Goal: Task Accomplishment & Management: Complete application form

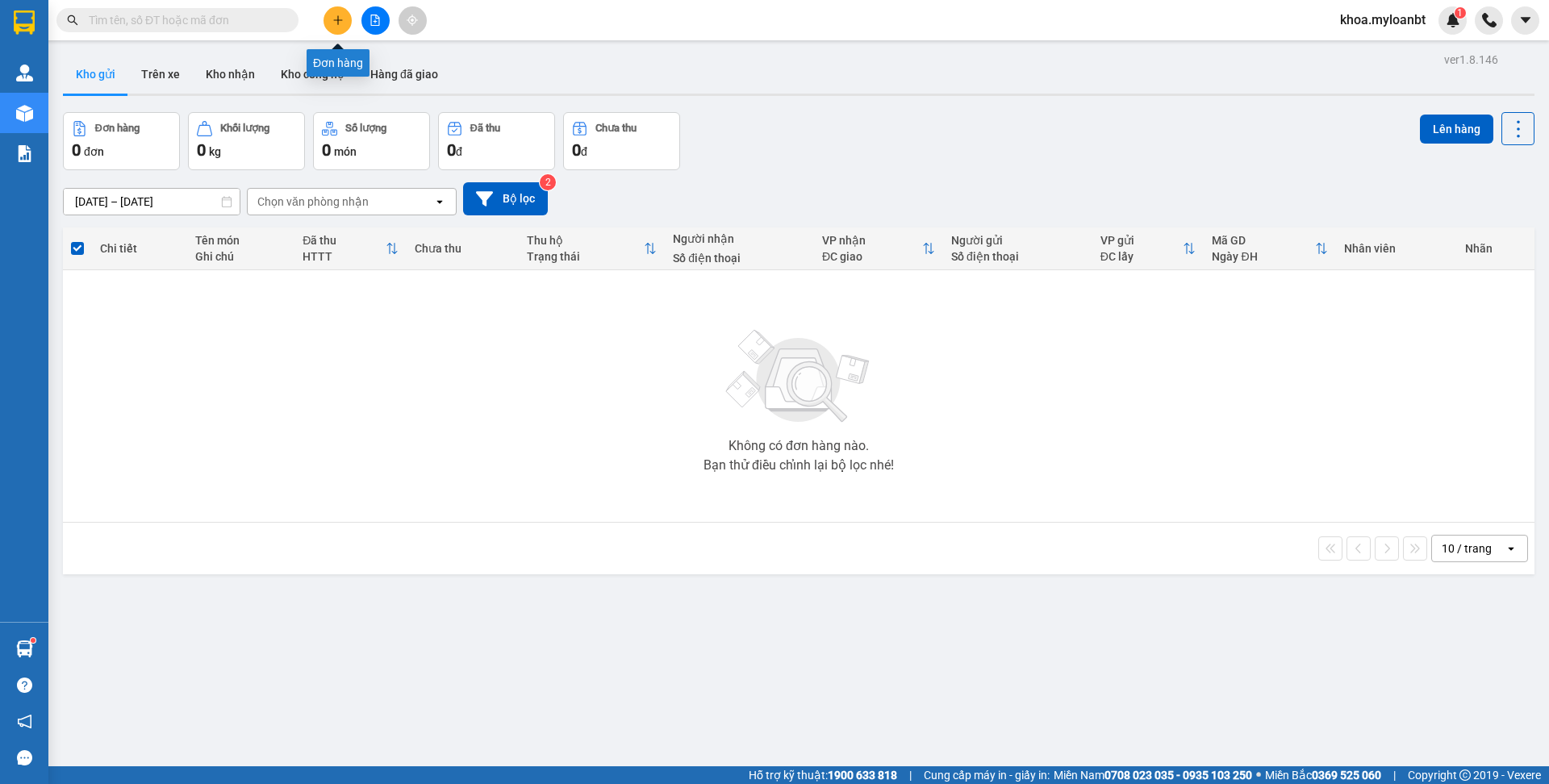
click at [329, 24] on button at bounding box center [338, 21] width 29 height 29
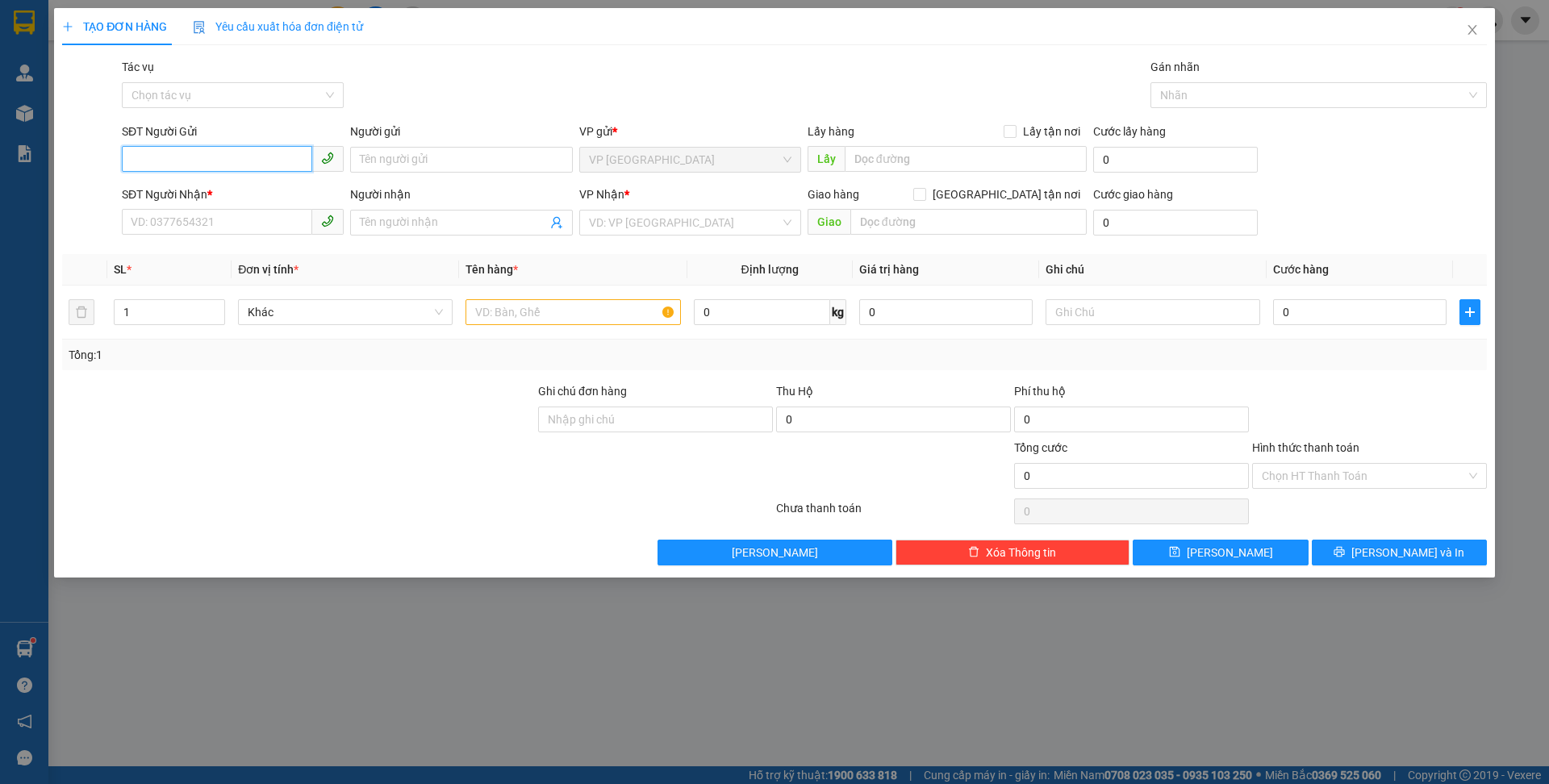
click at [162, 158] on input "SĐT Người Gửi" at bounding box center [217, 159] width 191 height 26
type input "0937932357"
click at [192, 196] on div "0937932357 - JM Korea VN" at bounding box center [232, 192] width 203 height 18
type input "JM Korea VN"
type input "0962720812"
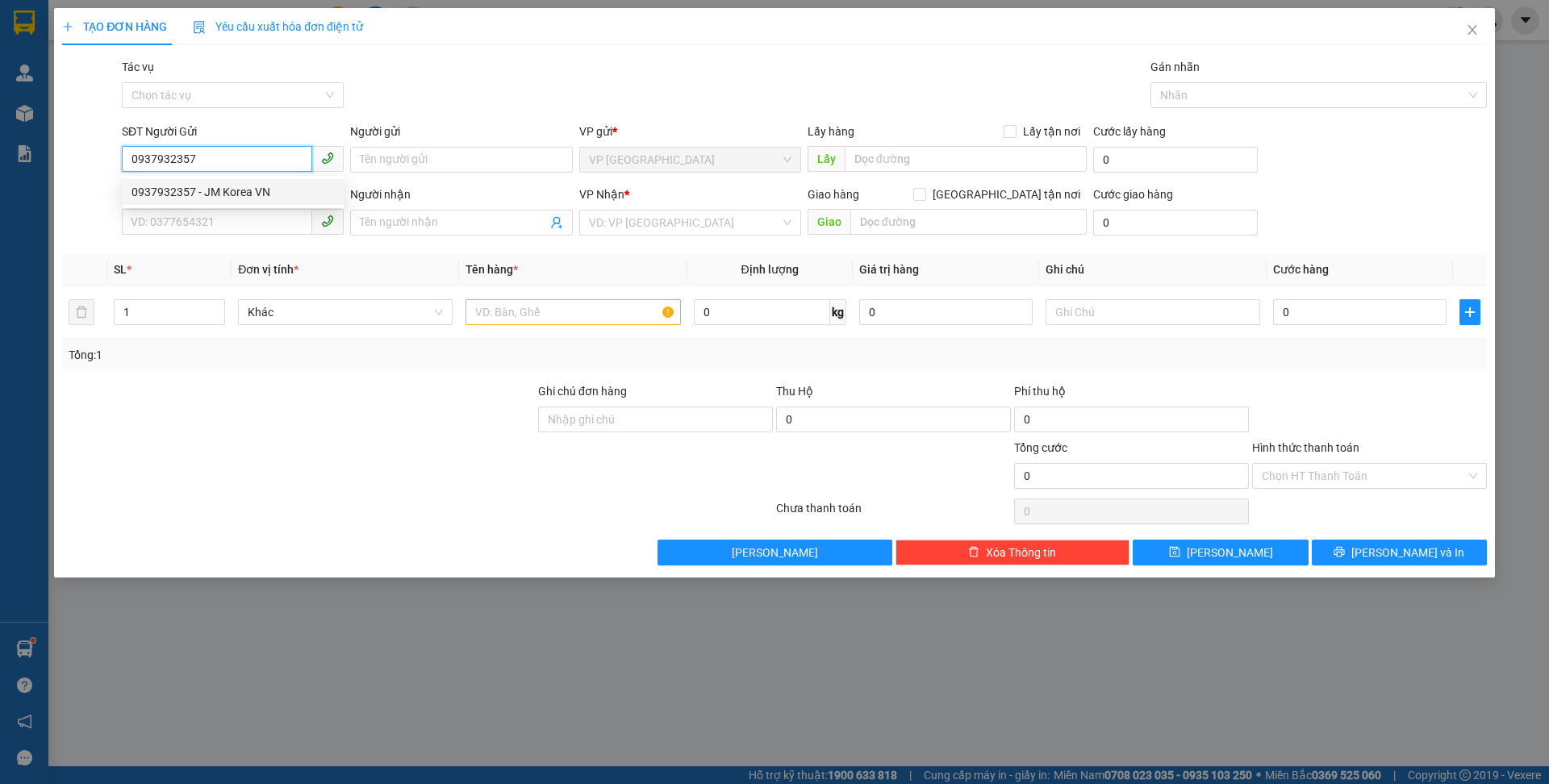
type input "Duy"
checkbox input "true"
type input "3 CMT8, [GEOGRAPHIC_DATA]"
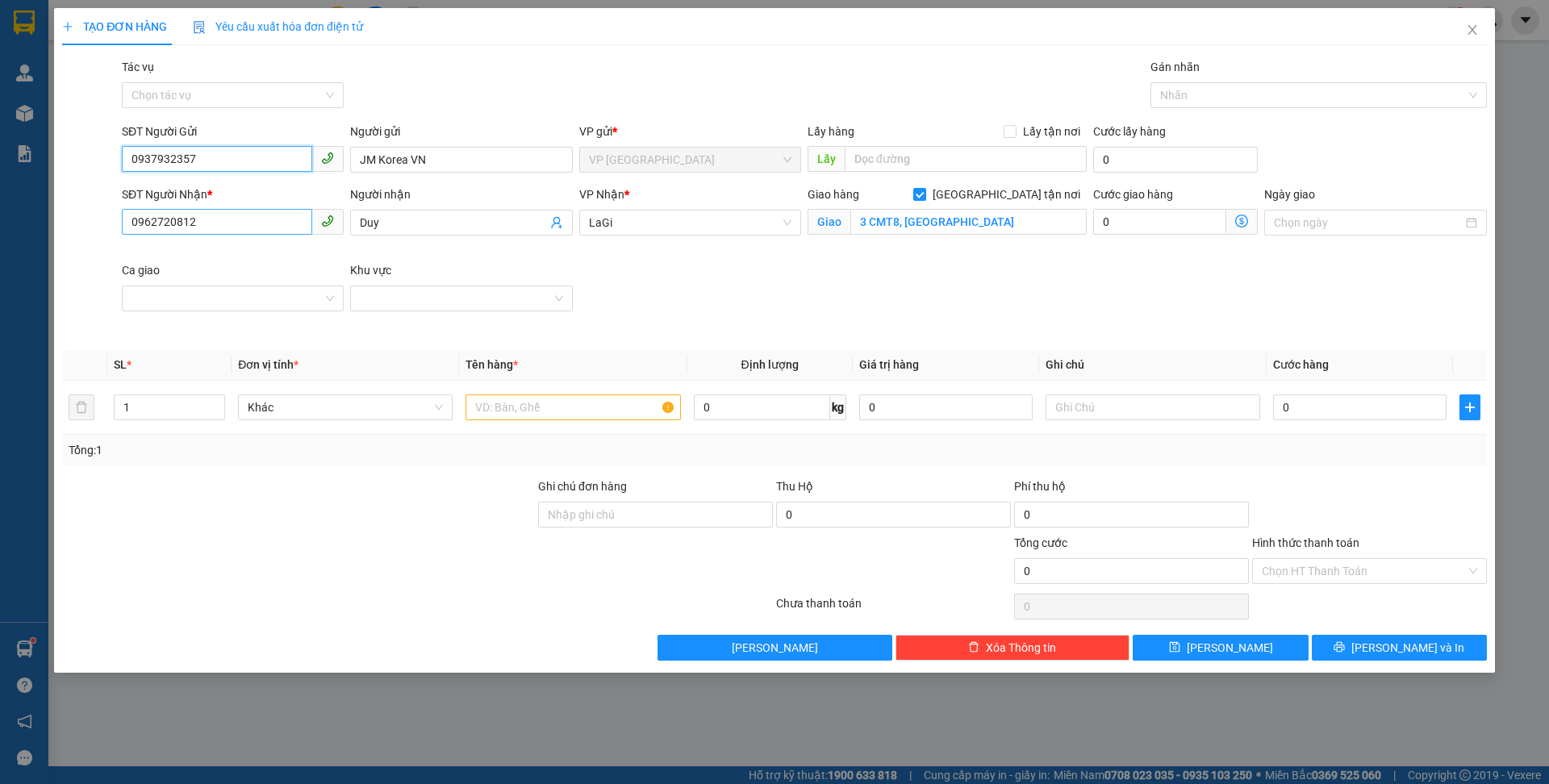
type input "0937932357"
click at [244, 214] on input "0962720812" at bounding box center [217, 222] width 191 height 26
type input "0976368156"
click at [393, 218] on input "Duy" at bounding box center [453, 222] width 187 height 18
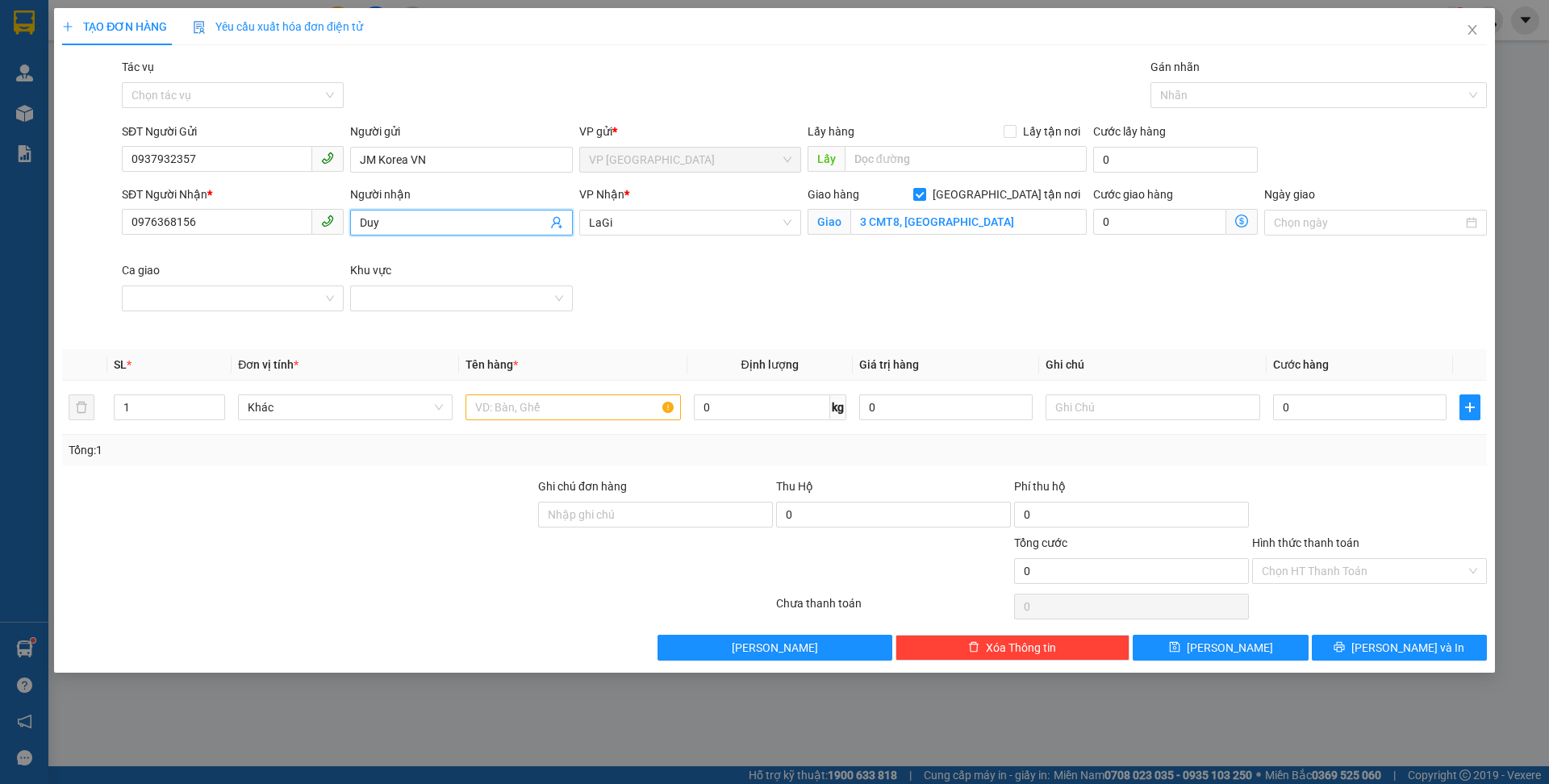
click at [393, 218] on input "Duy" at bounding box center [453, 222] width 187 height 18
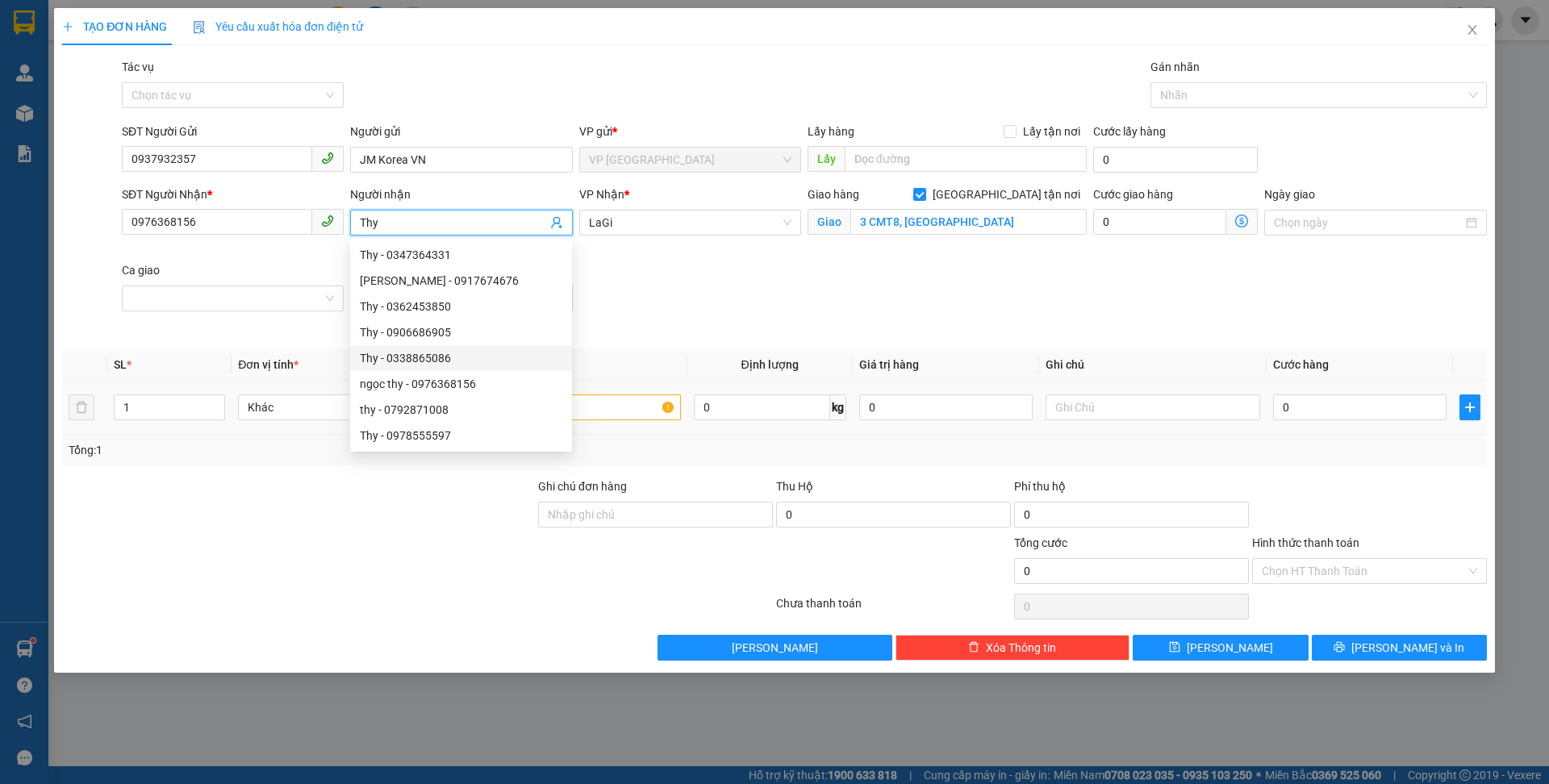
type input "Thy"
click at [603, 410] on input "text" at bounding box center [572, 407] width 214 height 26
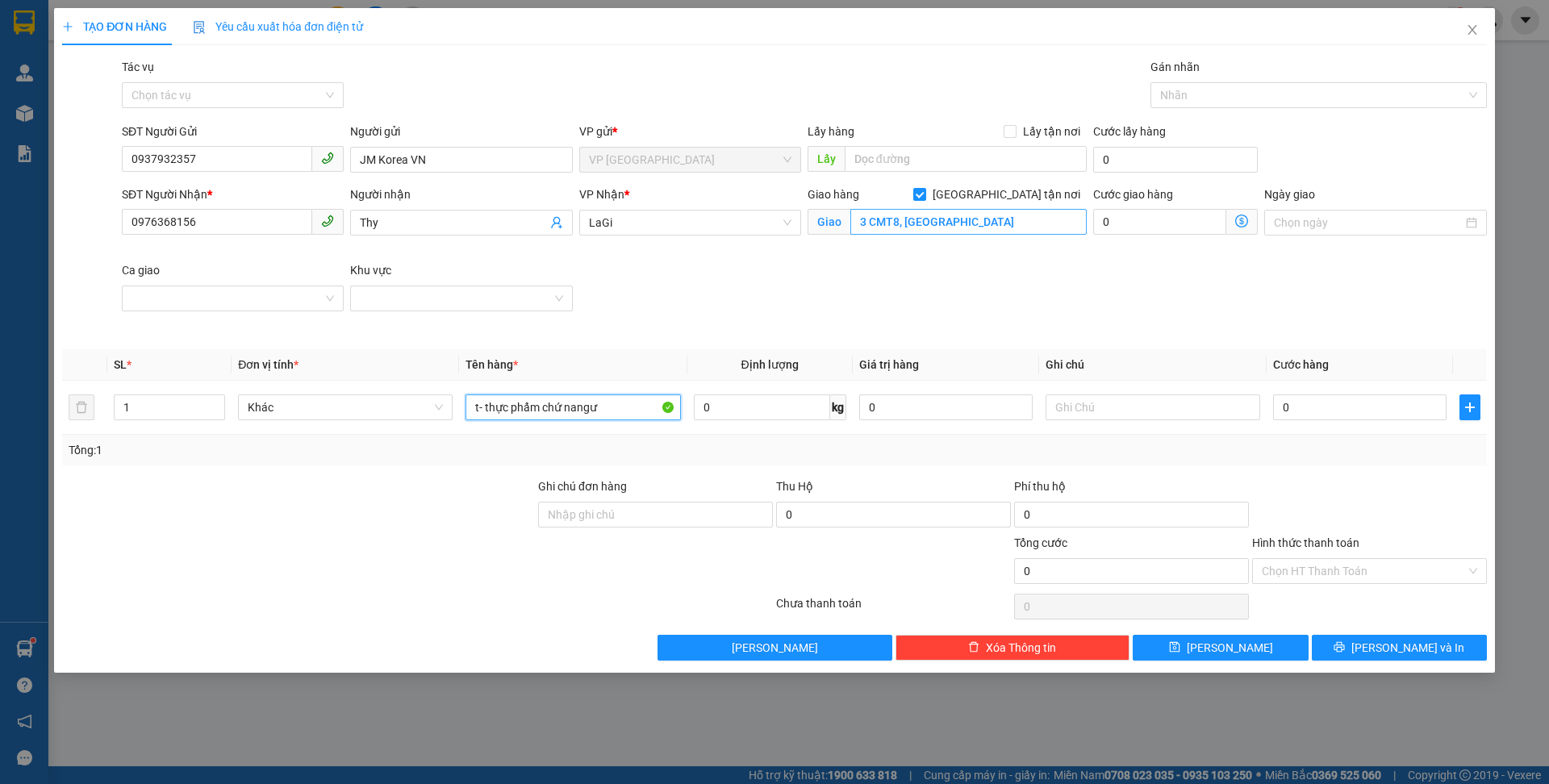
type input "t- thực phẩm chứ nangư"
click at [981, 229] on input "3 CMT8, [GEOGRAPHIC_DATA]" at bounding box center [968, 222] width 236 height 26
click at [1026, 197] on span "[GEOGRAPHIC_DATA] tận nơi" at bounding box center [1006, 194] width 161 height 18
click at [925, 197] on input "[GEOGRAPHIC_DATA] tận nơi" at bounding box center [919, 193] width 11 height 11
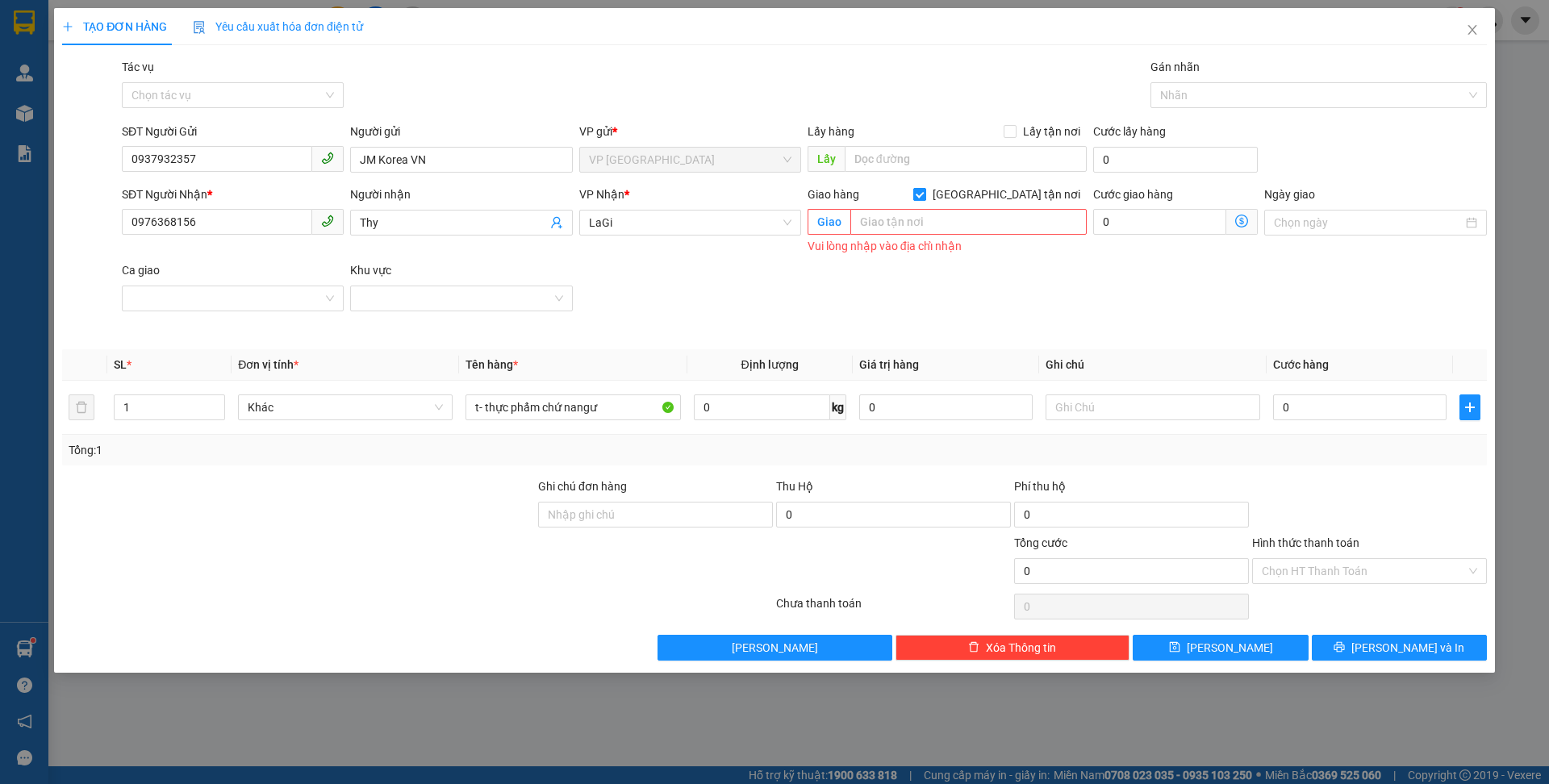
checkbox input "false"
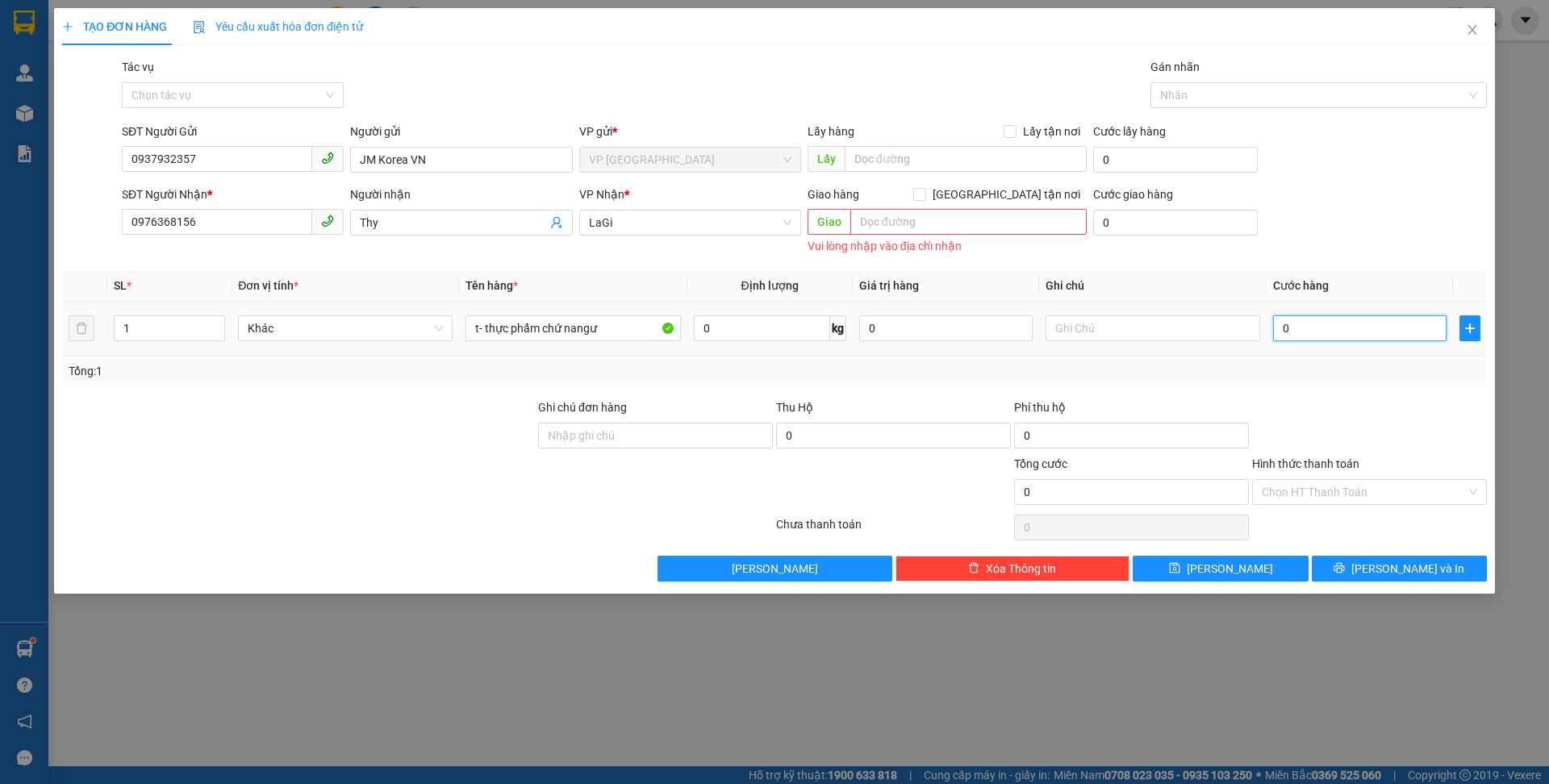
click at [1293, 315] on input "0" at bounding box center [1360, 328] width 173 height 26
type input "70"
type input "700"
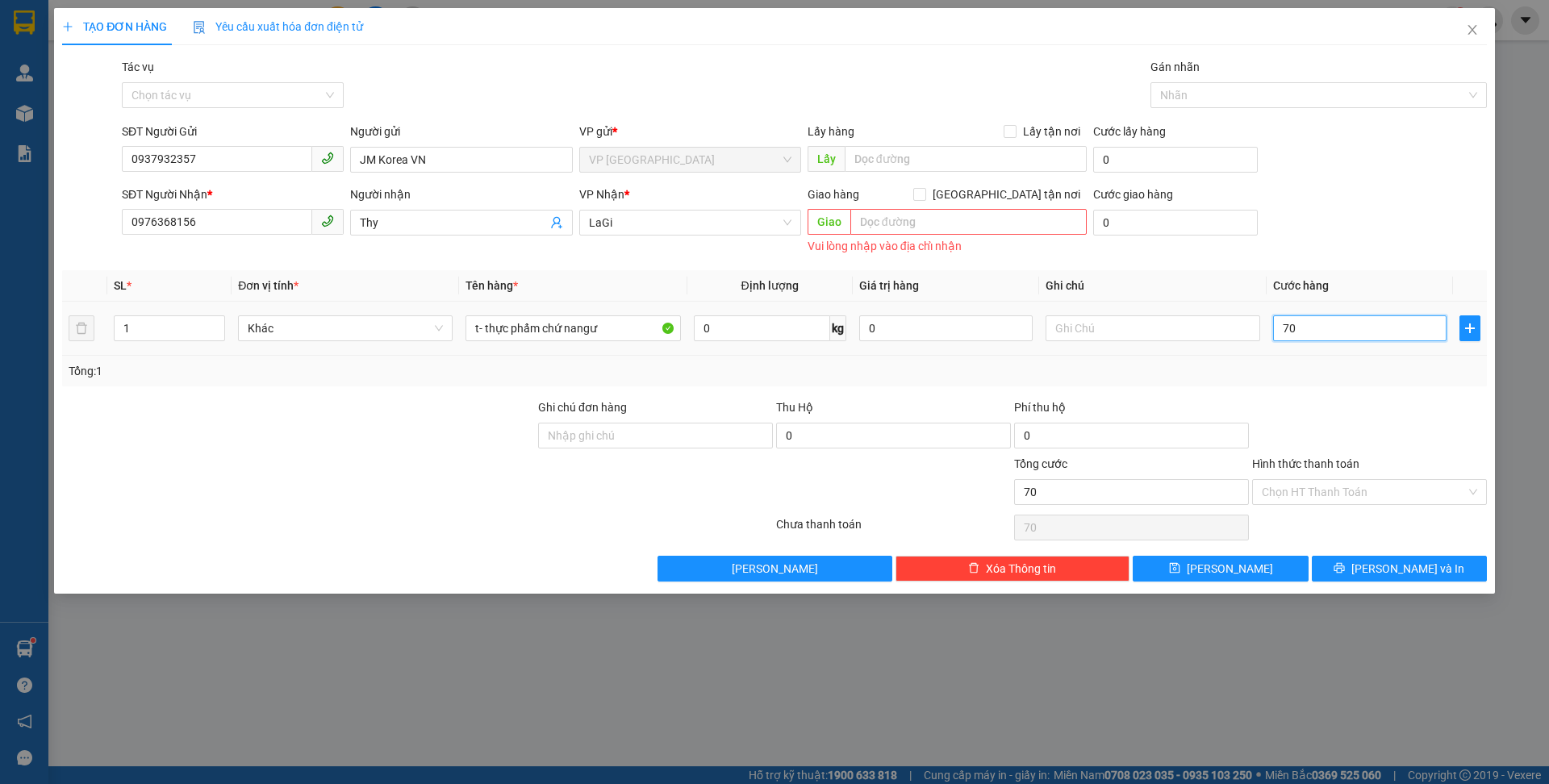
type input "700"
type input "700.000"
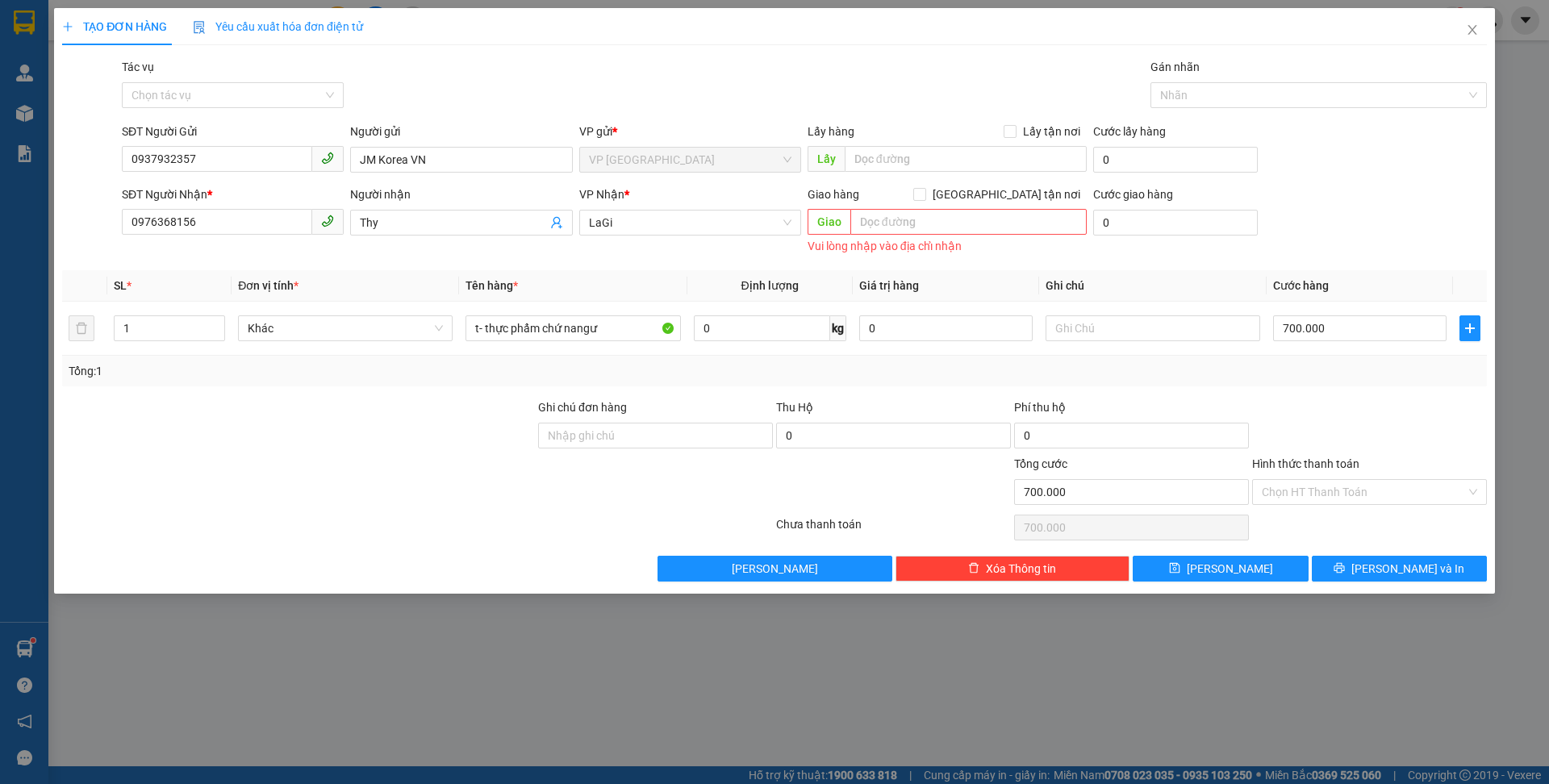
click at [1374, 230] on div "SĐT Người Nhận * 0976368156 Người nhận Thy VP Nhận * LaGi Giao hàng Giao tận nơ…" at bounding box center [804, 222] width 1372 height 72
click at [1462, 329] on span "plus" at bounding box center [1470, 328] width 19 height 13
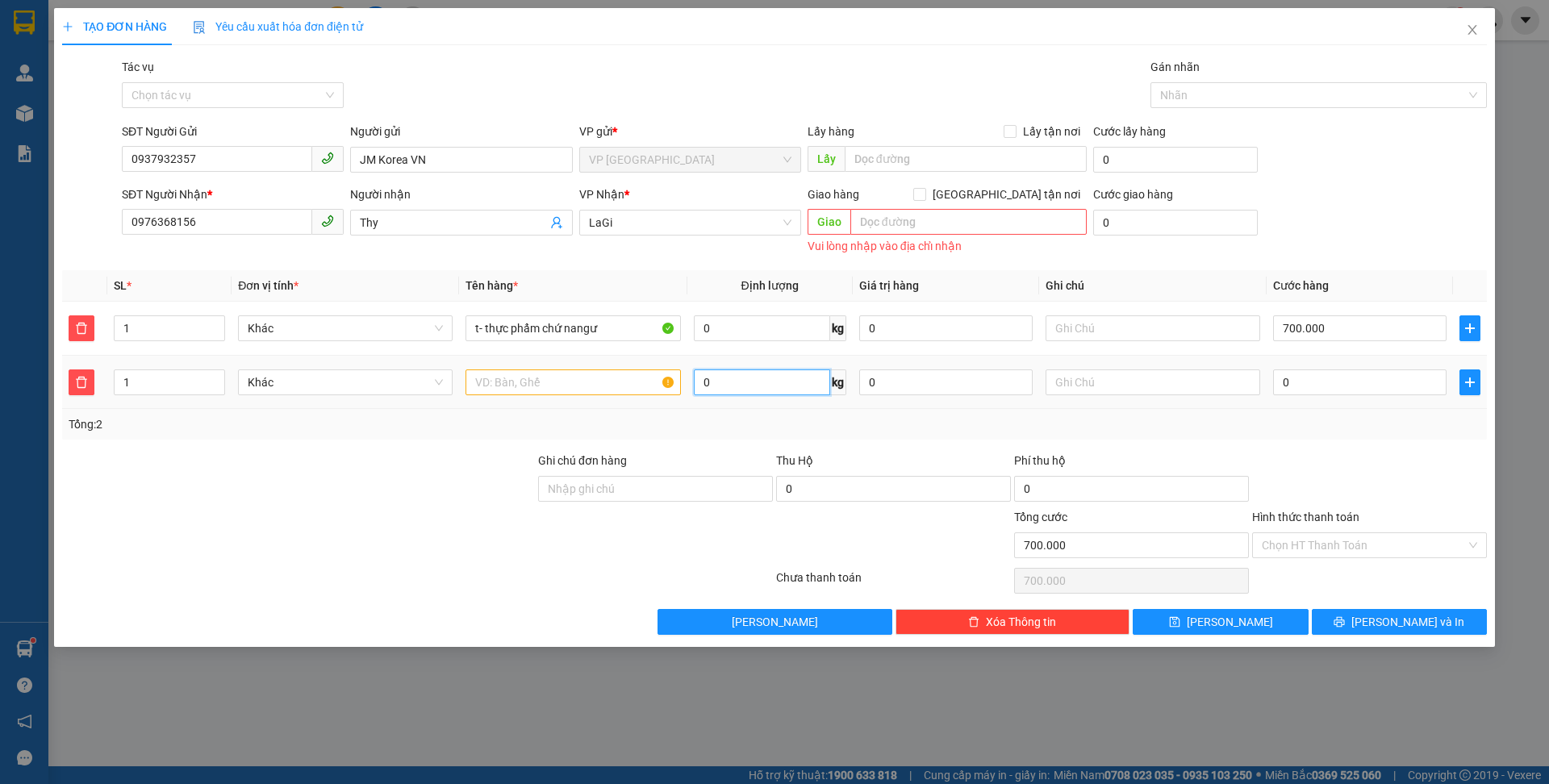
click at [735, 384] on input "0" at bounding box center [762, 382] width 136 height 26
type input "12.8"
click at [719, 321] on input "0" at bounding box center [762, 328] width 136 height 26
type input "5"
click at [1323, 325] on input "700.000" at bounding box center [1360, 328] width 173 height 26
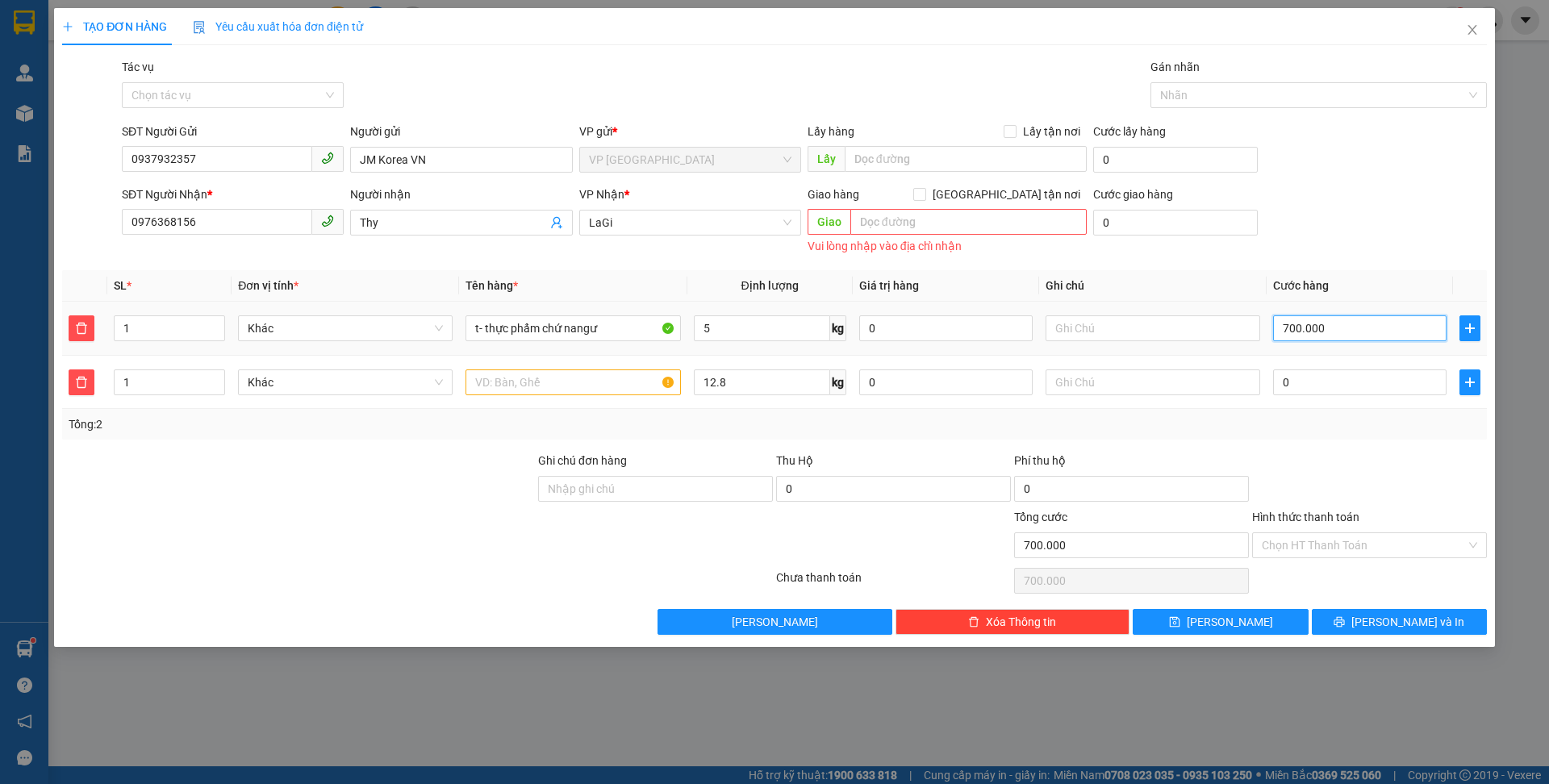
type input "5"
type input "50"
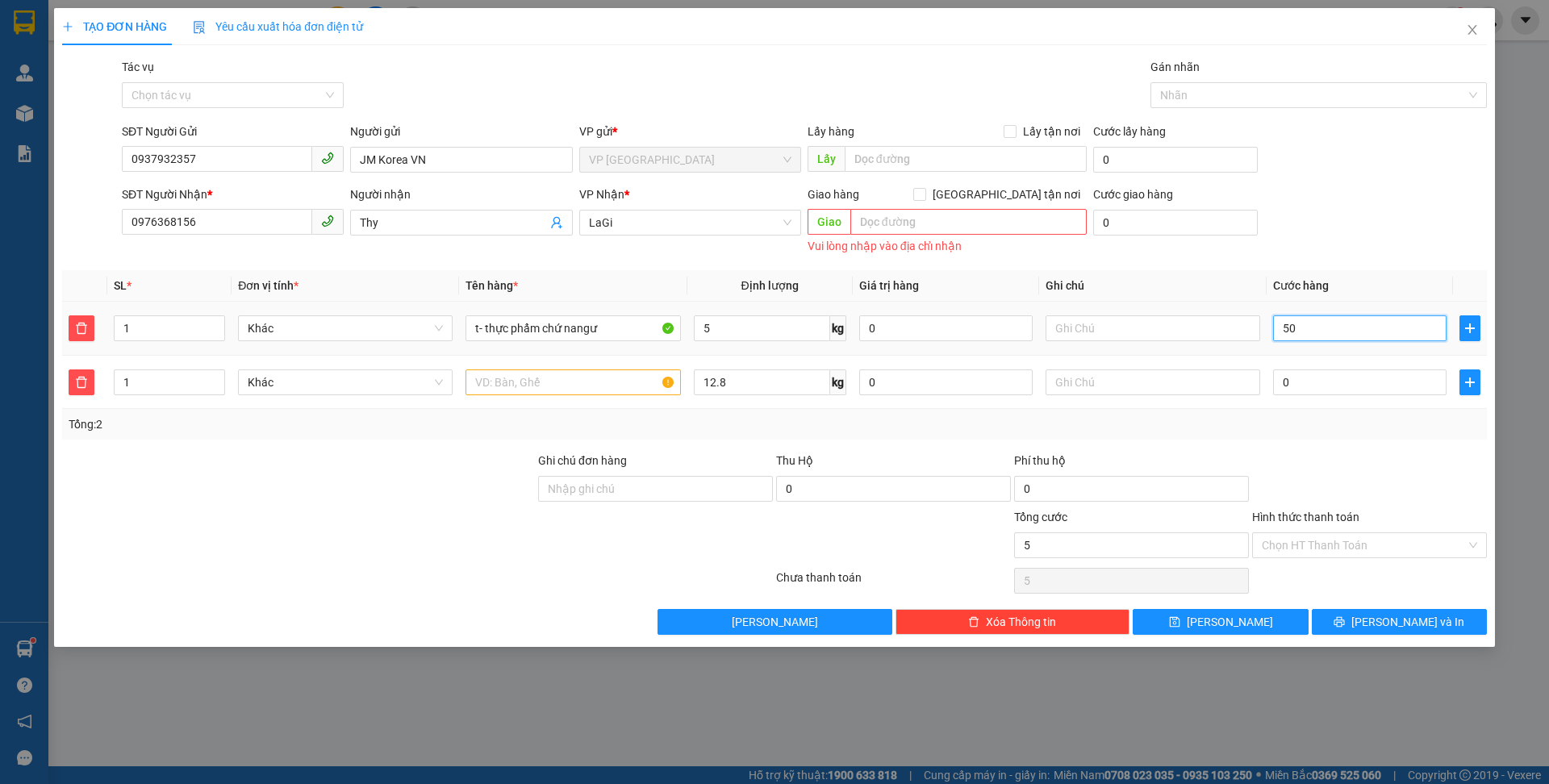
type input "50"
type input "50.000"
click at [1350, 388] on input "0" at bounding box center [1360, 382] width 173 height 26
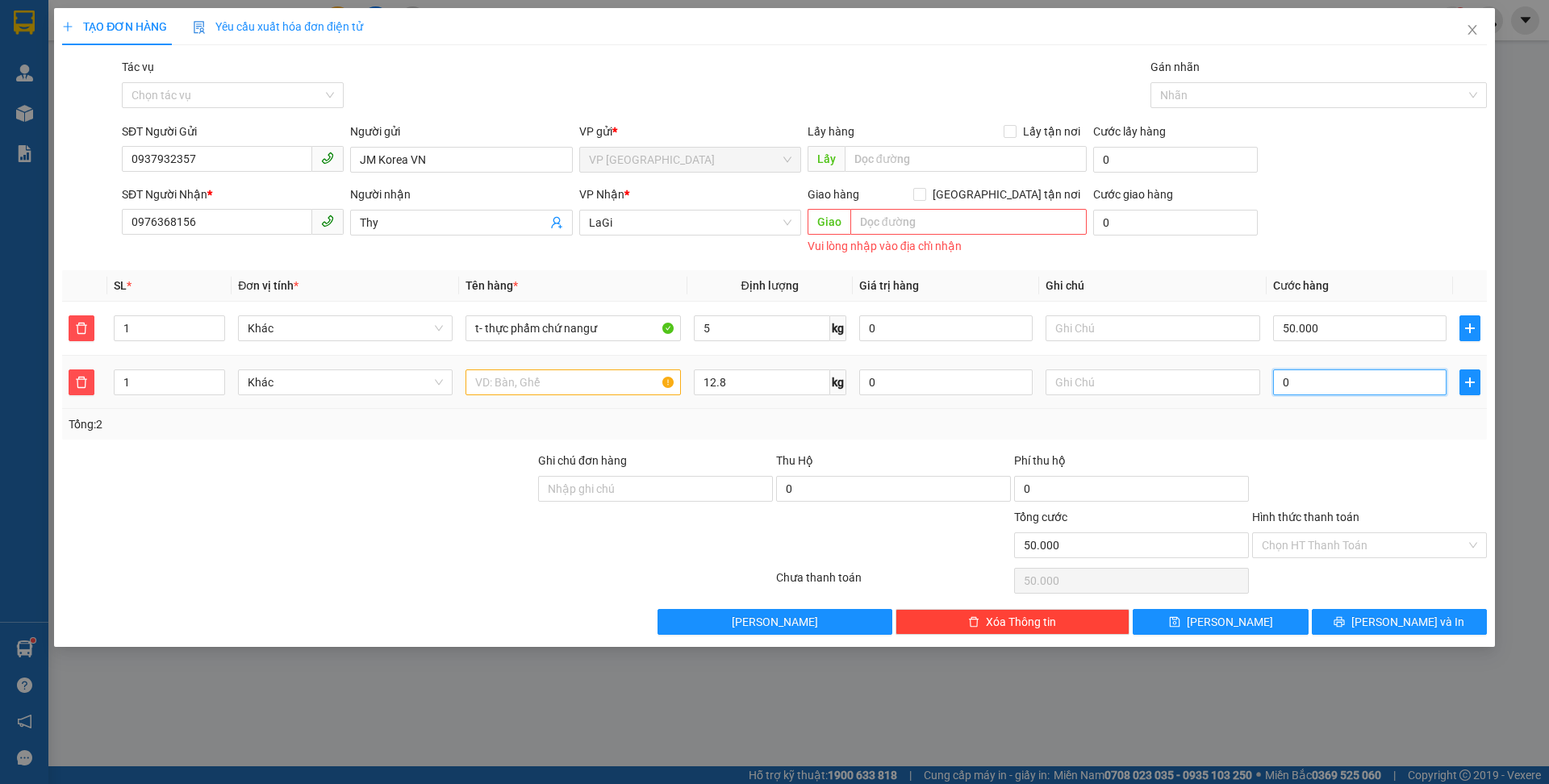
type input "50.006"
type input "6"
type input "50.060"
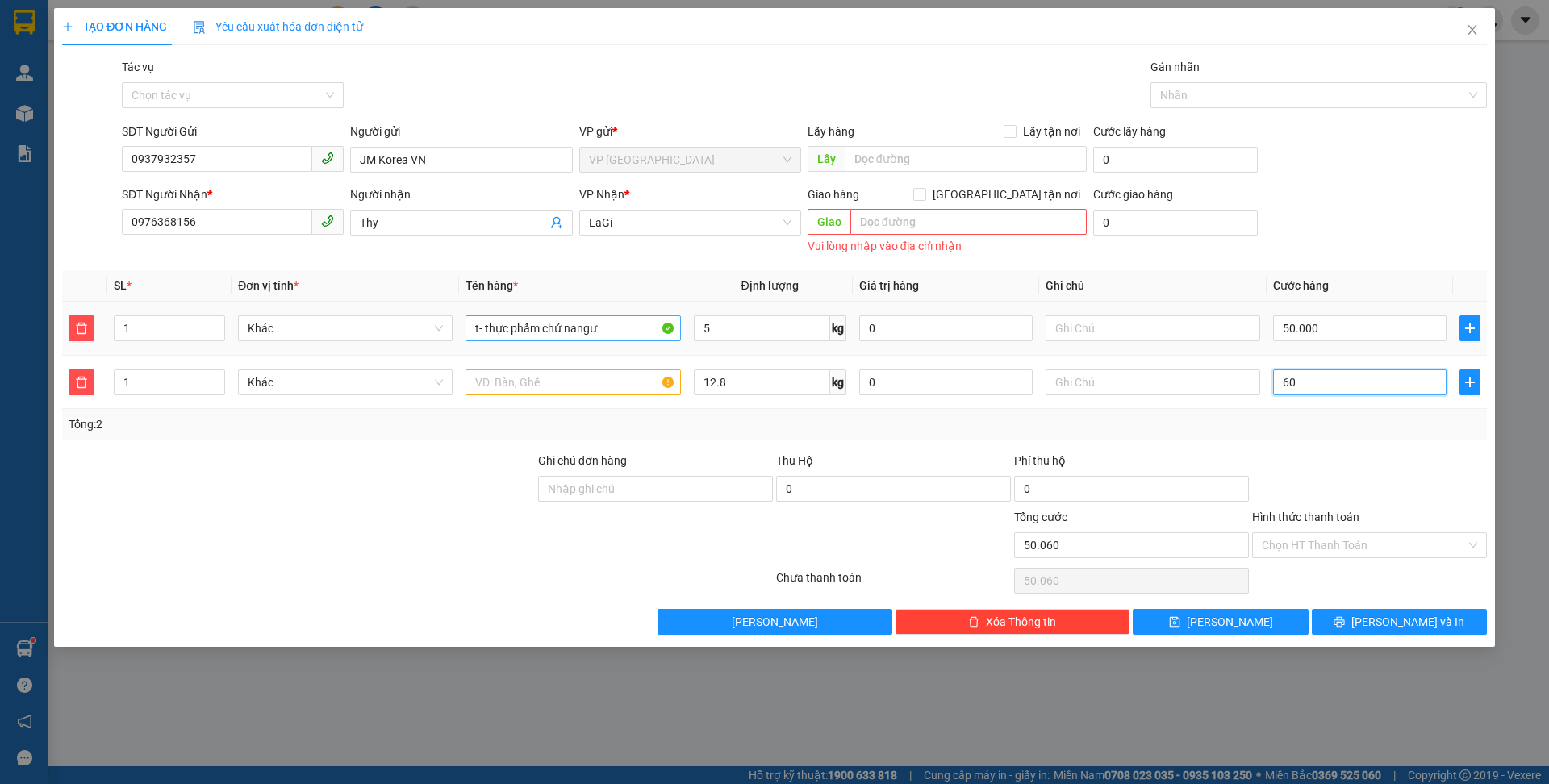
type input "60"
type input "110.000"
type input "60.000"
click at [631, 337] on input "t- thực phẩm chứ nangư" at bounding box center [572, 328] width 214 height 26
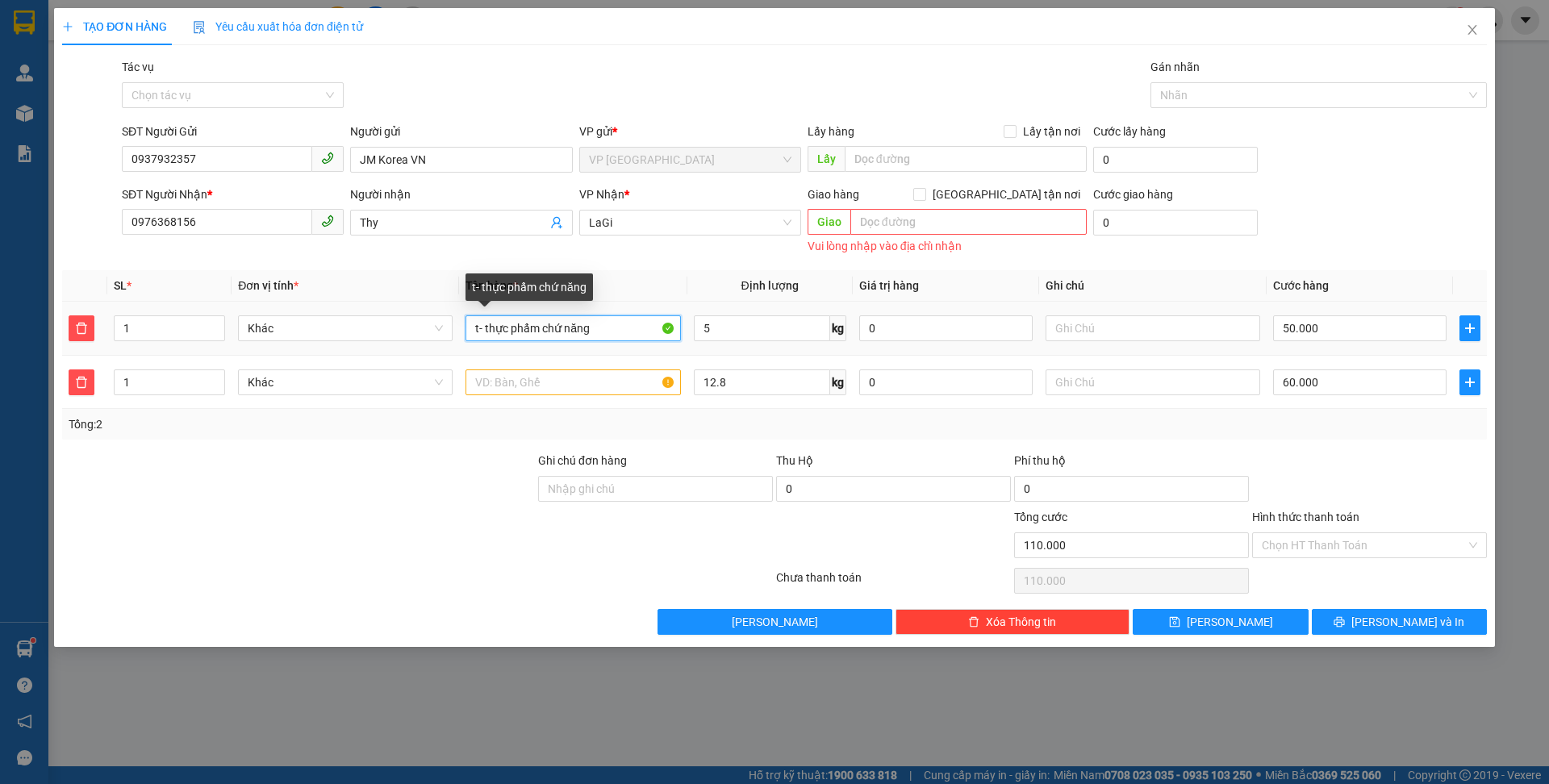
click at [587, 329] on input "t- thực phẩm chứ năng" at bounding box center [572, 328] width 214 height 26
click at [577, 329] on input "t- thực phẩm chứ năng" at bounding box center [572, 328] width 214 height 26
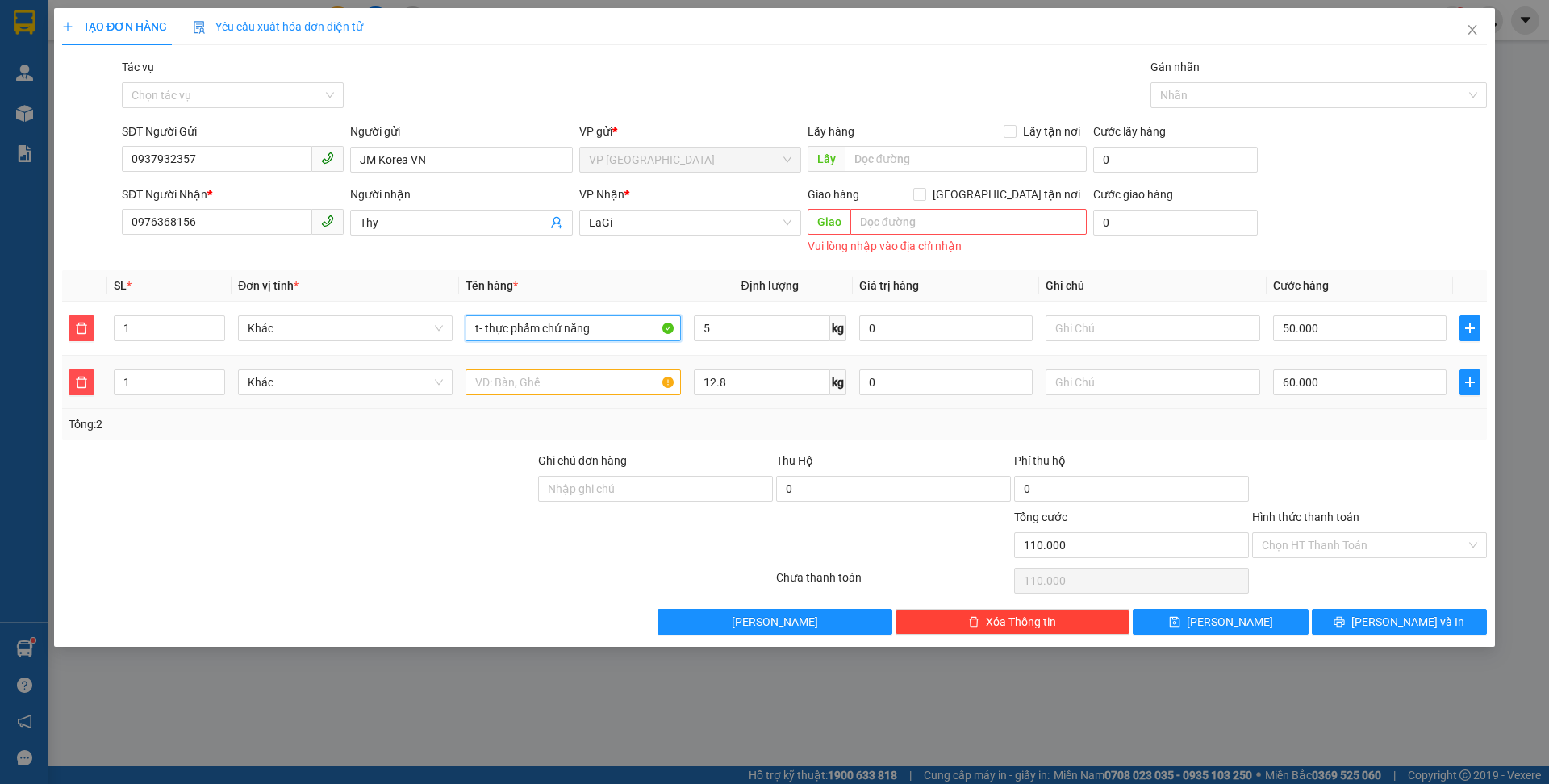
type input "t- thực phẩm chứ năng"
click at [577, 395] on div at bounding box center [572, 382] width 214 height 32
click at [578, 389] on input "text" at bounding box center [572, 382] width 214 height 26
paste input "t- thực phẩm chứ năng"
type input "t- thực phẩm chứ năng"
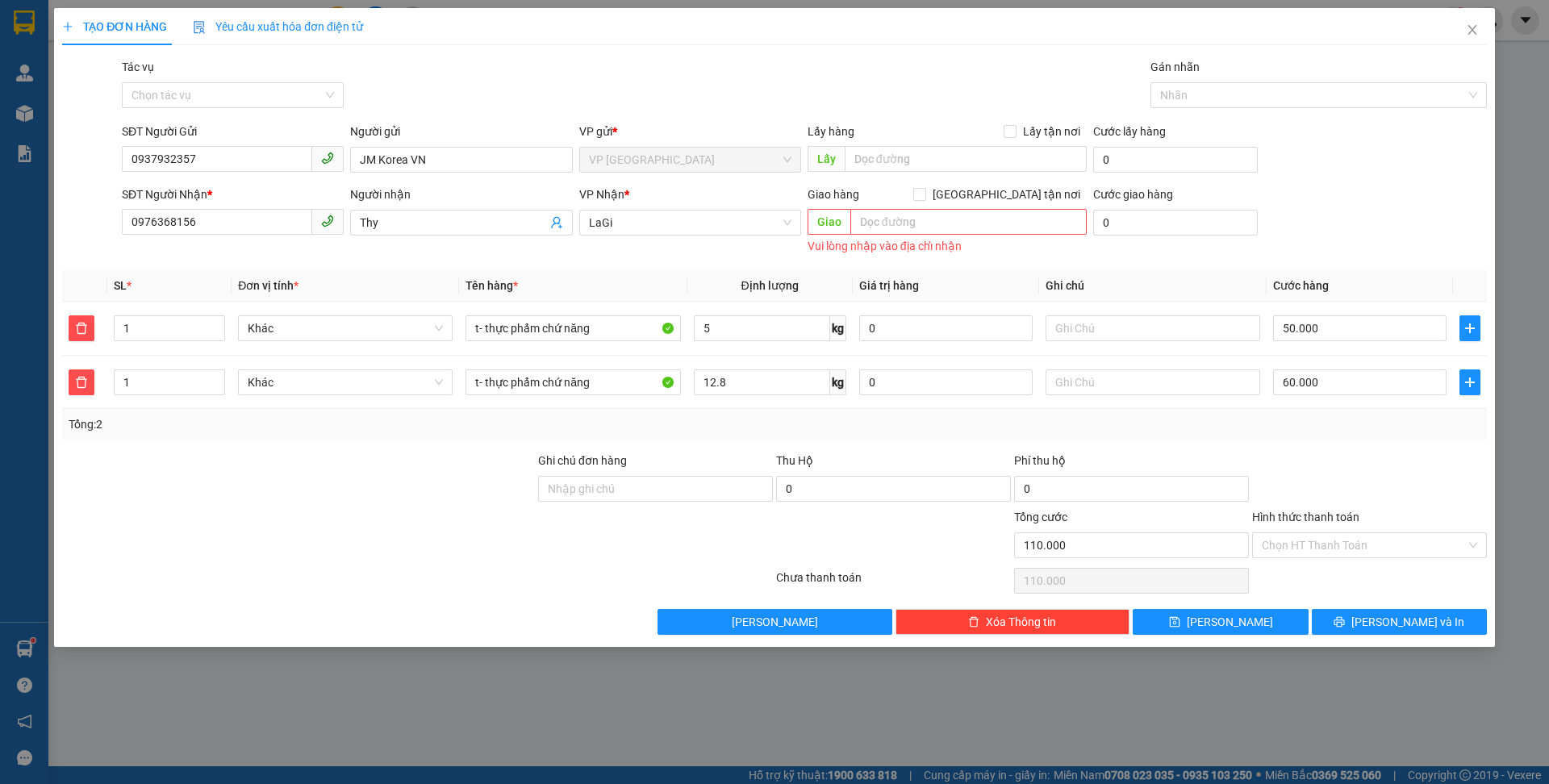
click at [1352, 607] on div "Transit Pickup Surcharge Ids Transit Deliver Surcharge Ids Transit Deliver Surc…" at bounding box center [774, 346] width 1425 height 576
click at [1351, 612] on button "[PERSON_NAME] và In" at bounding box center [1399, 622] width 175 height 26
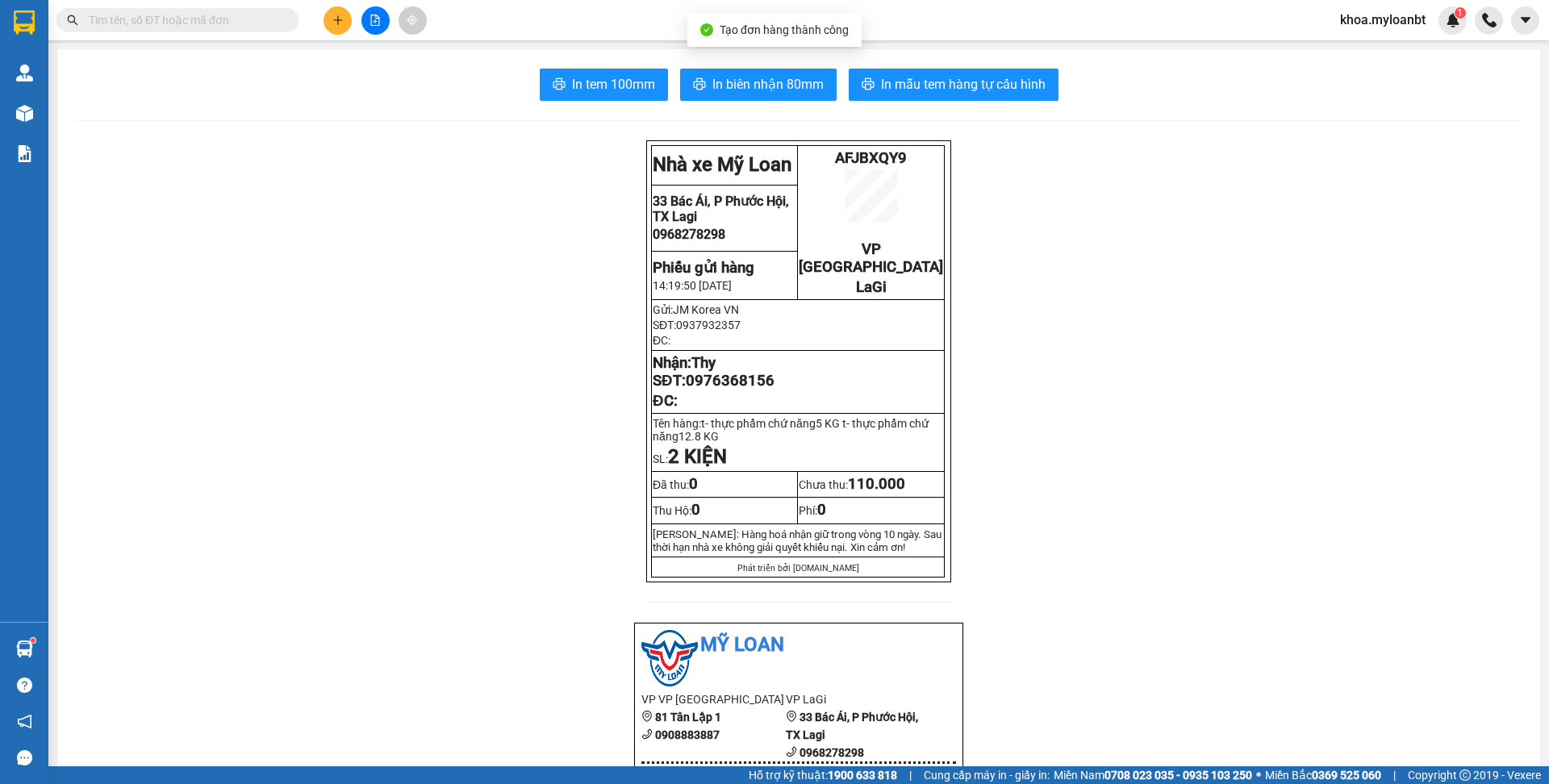
click at [774, 86] on span "In biên nhận 80mm" at bounding box center [768, 84] width 111 height 20
click at [871, 161] on span "AFJBXQY9" at bounding box center [871, 158] width 71 height 18
copy span "AFJBXQY9"
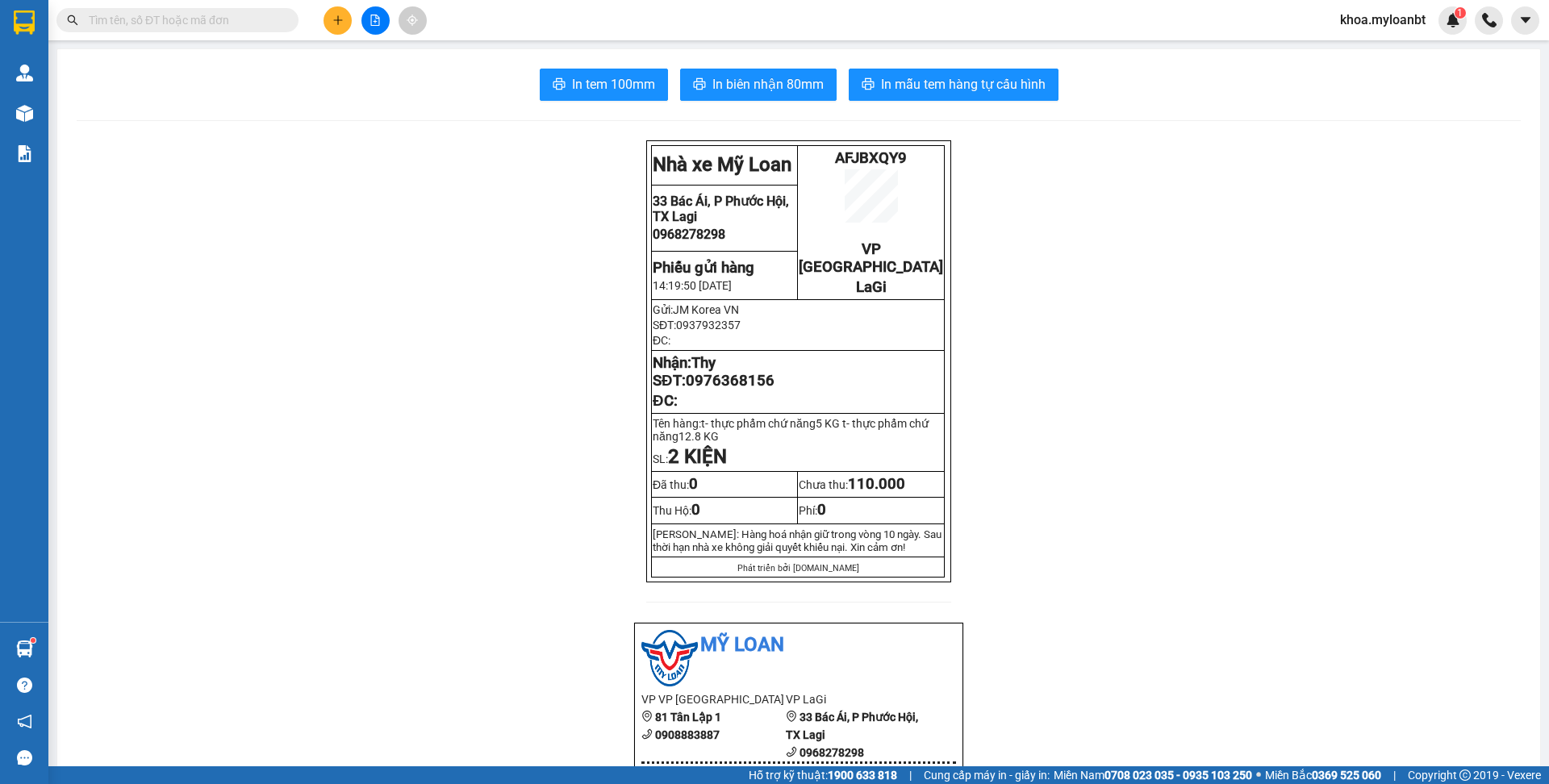
click at [113, 11] on input "text" at bounding box center [184, 19] width 191 height 18
paste input "AFJBXQY9"
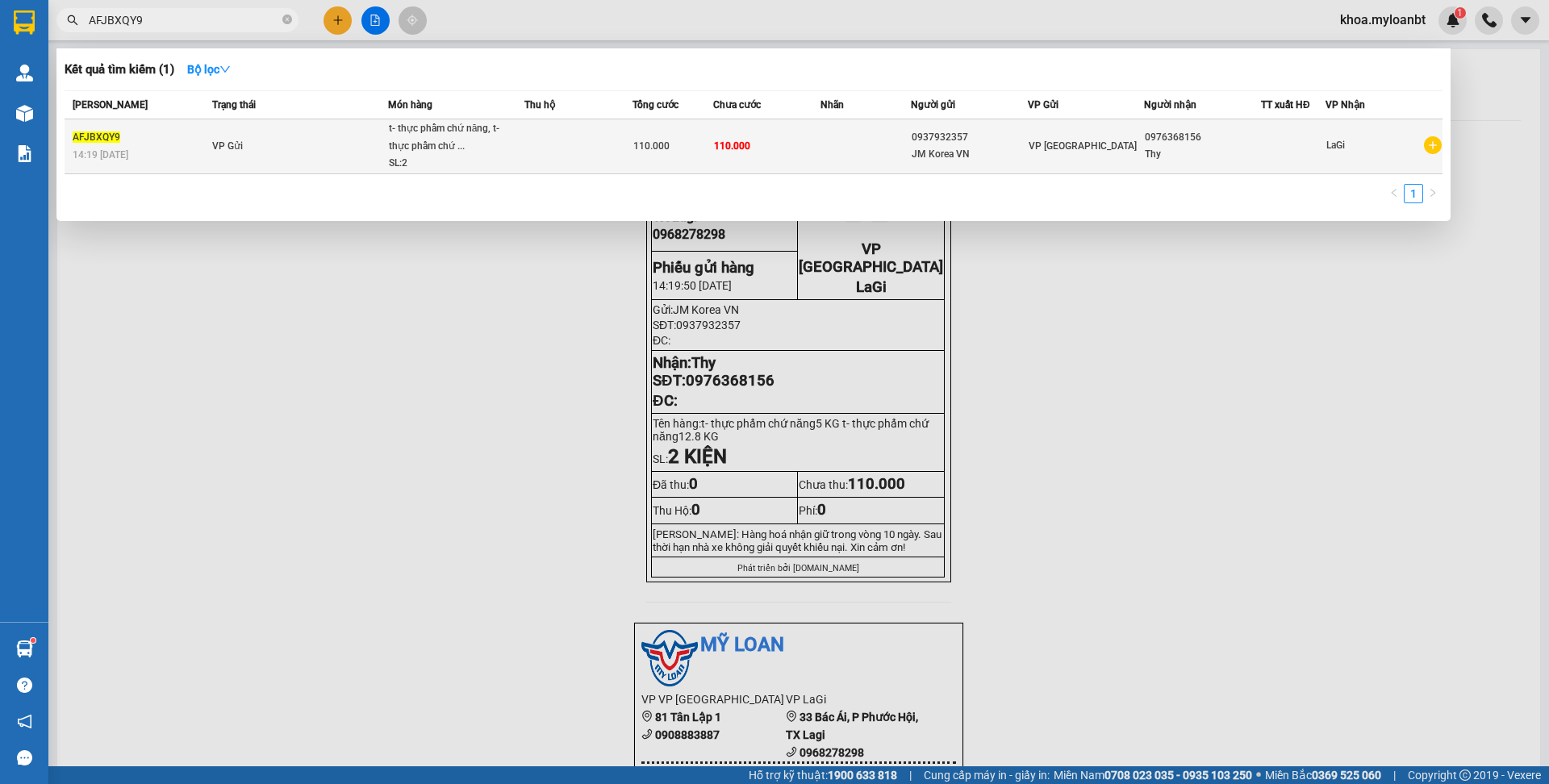
type input "AFJBXQY9"
click at [847, 124] on td at bounding box center [865, 146] width 90 height 55
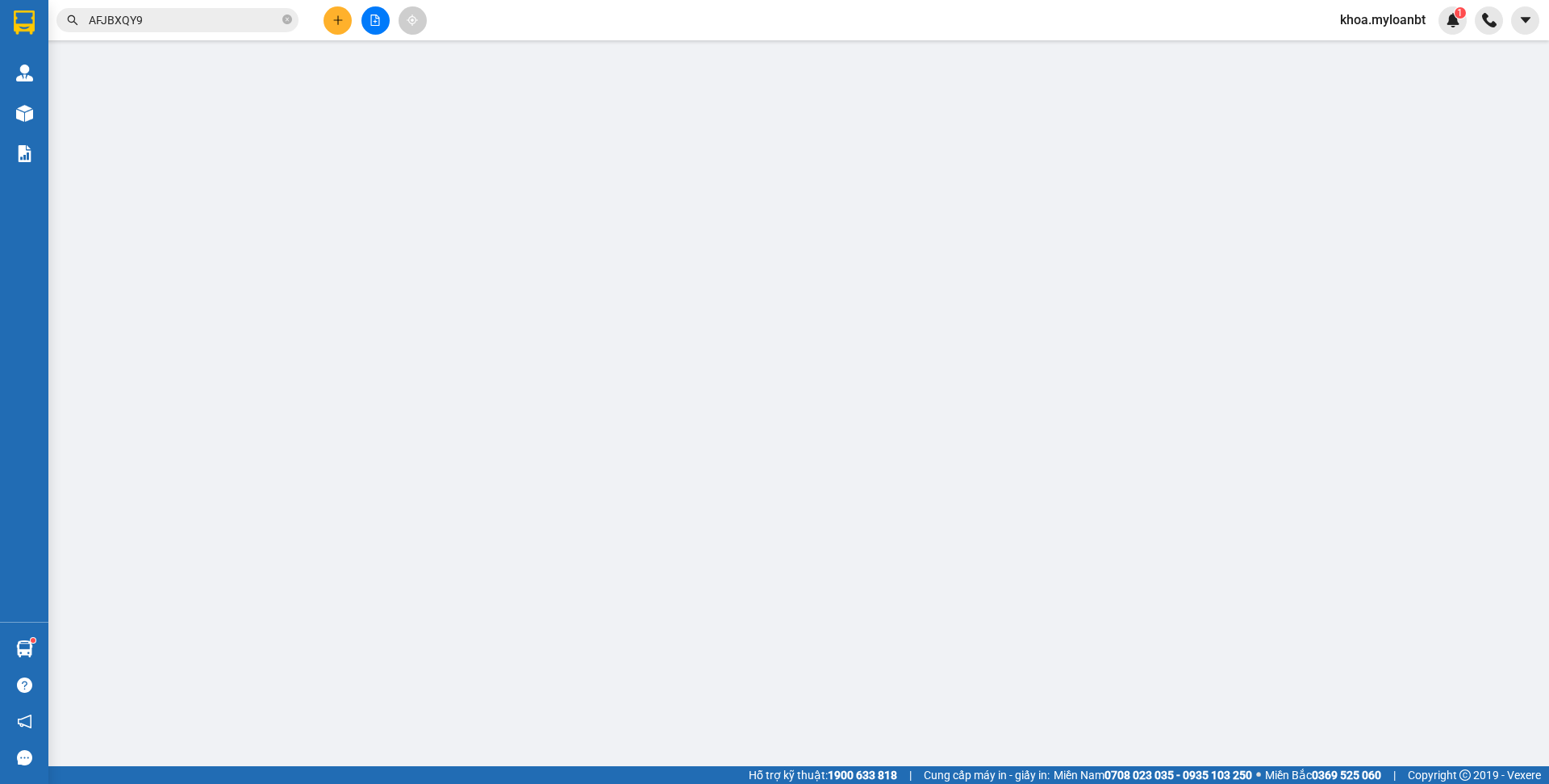
type input "0937932357"
type input "0976368156"
type input "0"
type input "110.000"
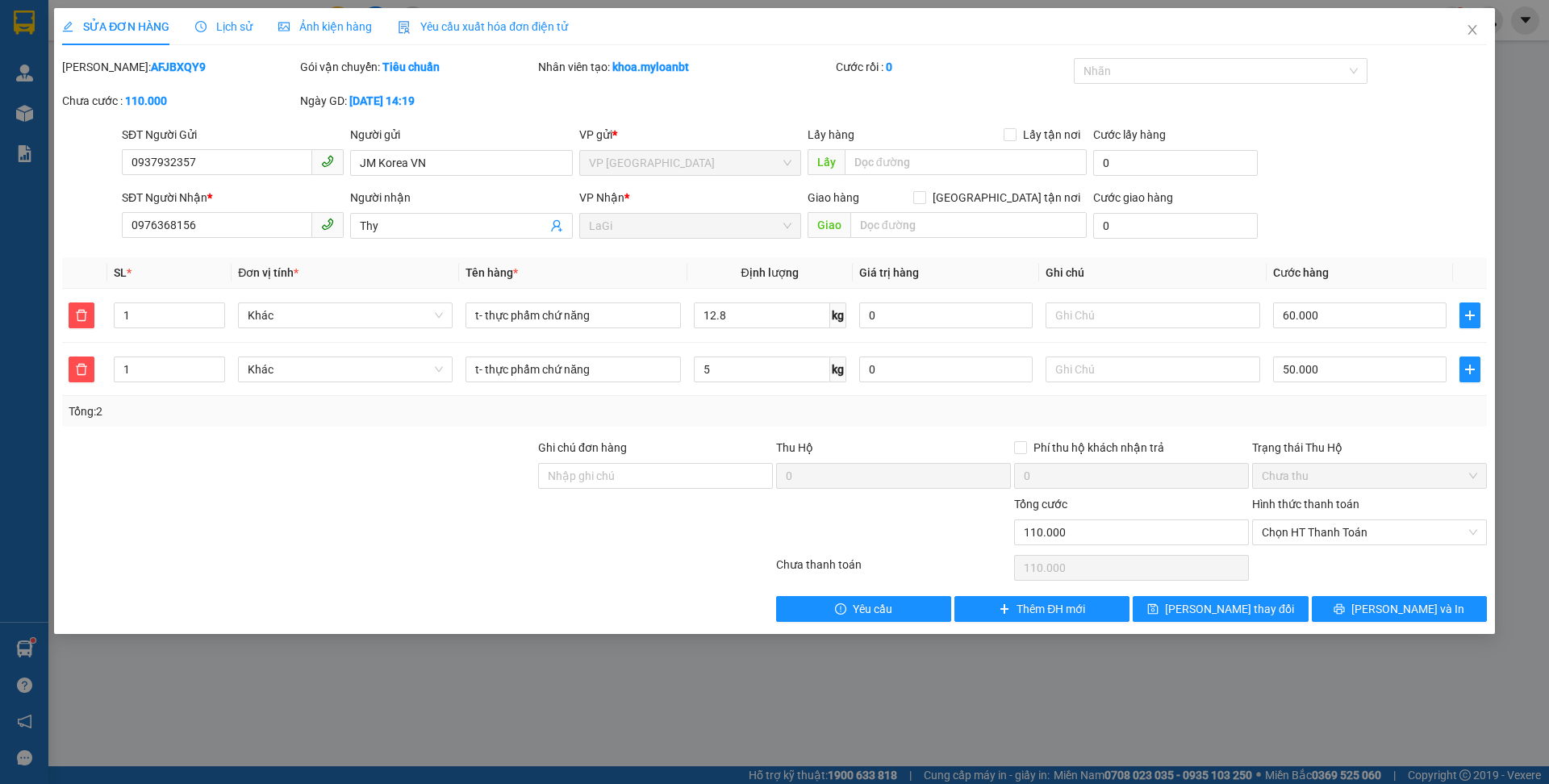
click at [1350, 509] on label "Hình thức thanh toán" at bounding box center [1306, 503] width 108 height 13
click at [1350, 520] on input "Hình thức thanh toán" at bounding box center [1364, 532] width 204 height 24
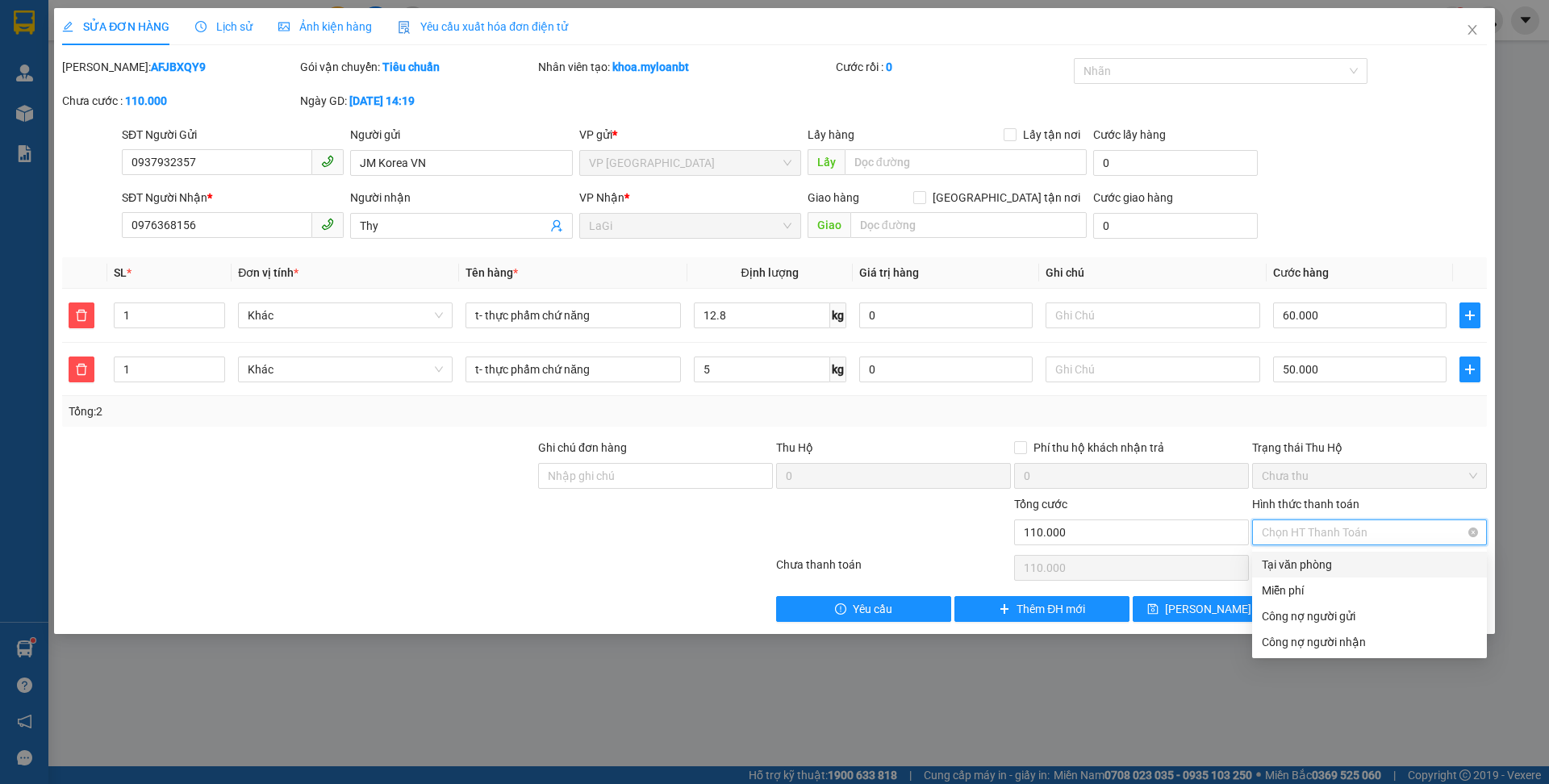
click at [1347, 529] on span "Chọn HT Thanh Toán" at bounding box center [1370, 532] width 215 height 24
click at [1310, 565] on div "Tại văn phòng" at bounding box center [1370, 564] width 215 height 18
type input "0"
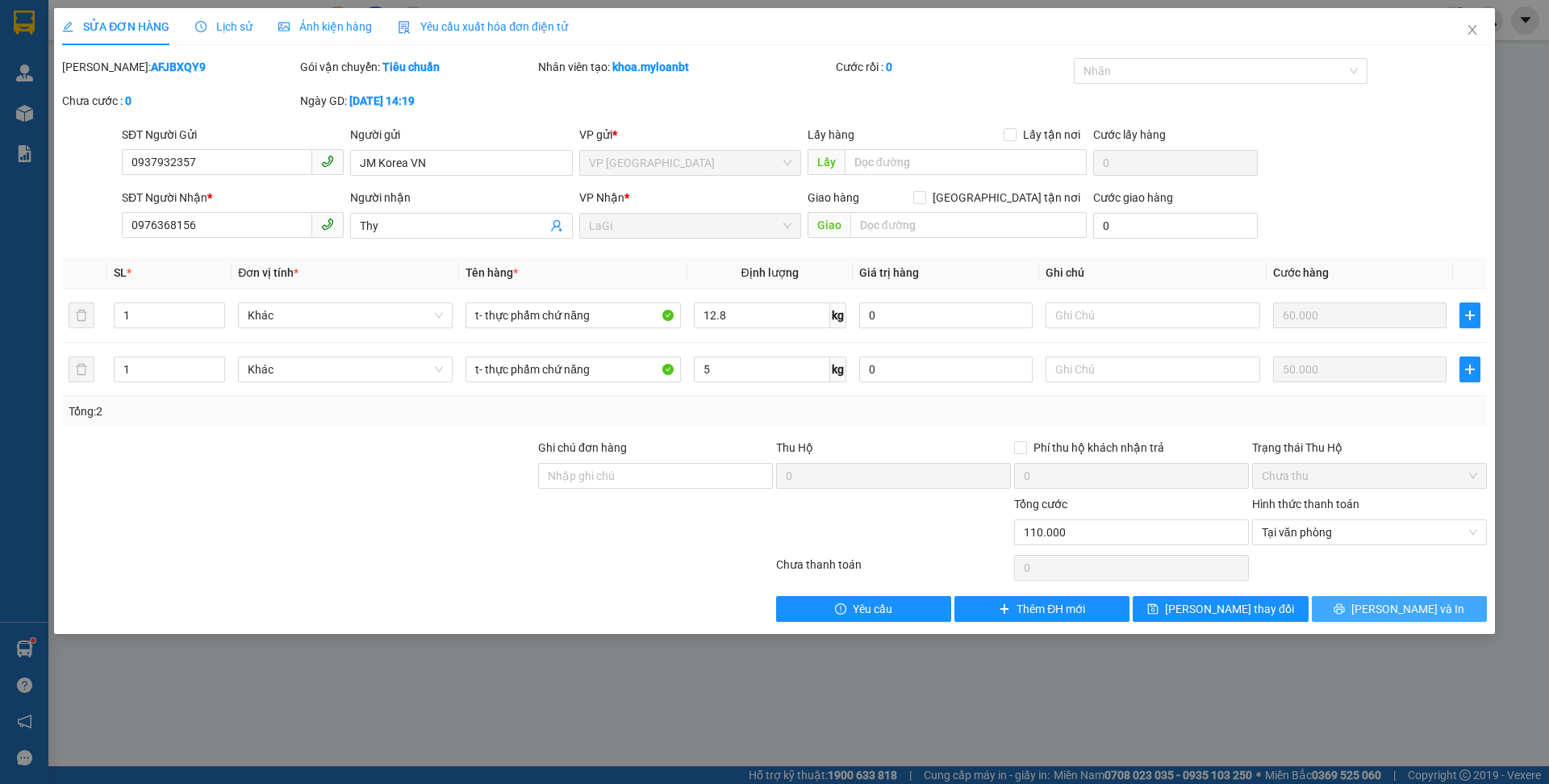
click at [1395, 621] on button "[PERSON_NAME] và In" at bounding box center [1399, 608] width 175 height 26
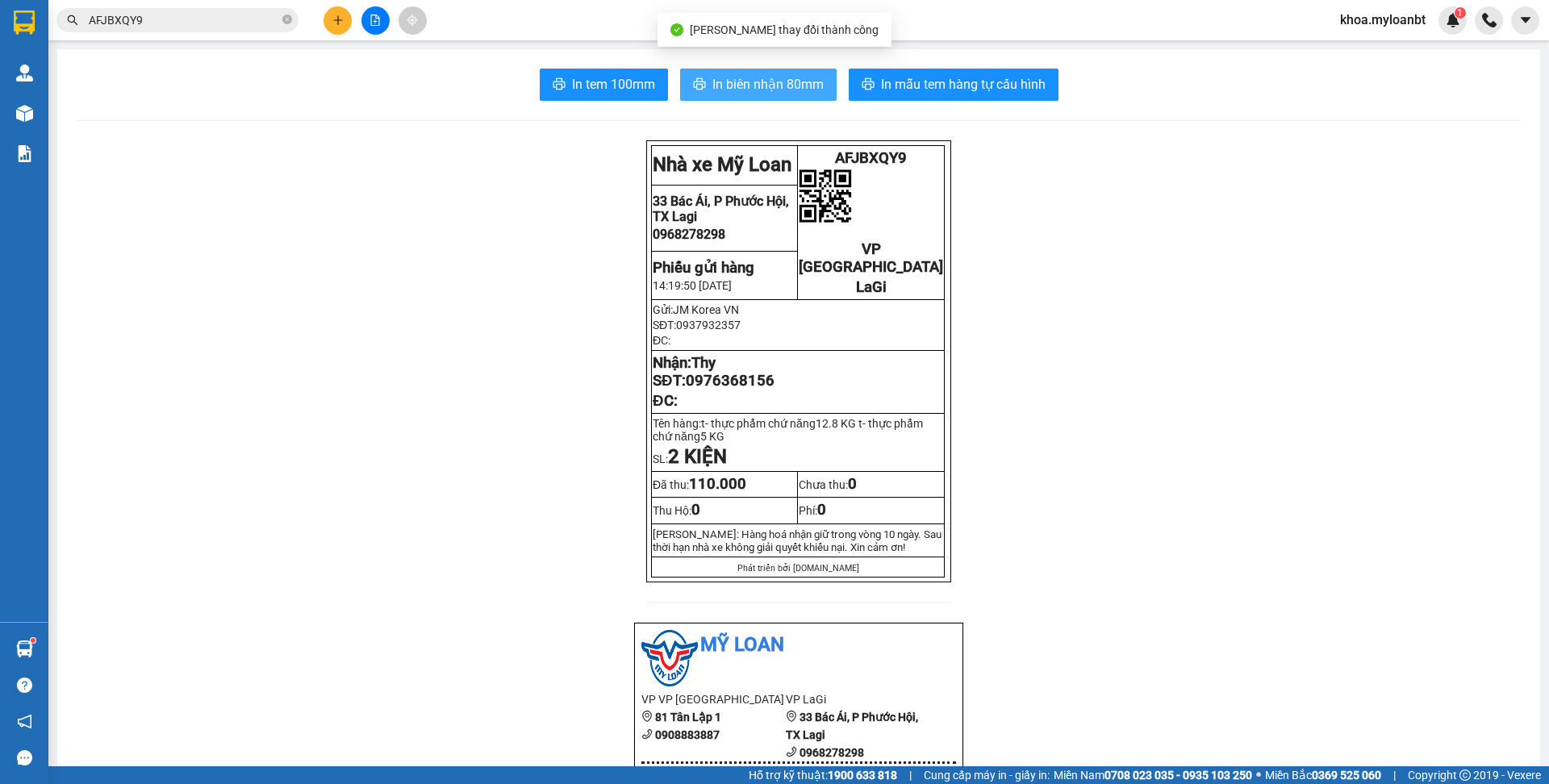
click at [716, 83] on span "In biên nhận 80mm" at bounding box center [768, 84] width 111 height 20
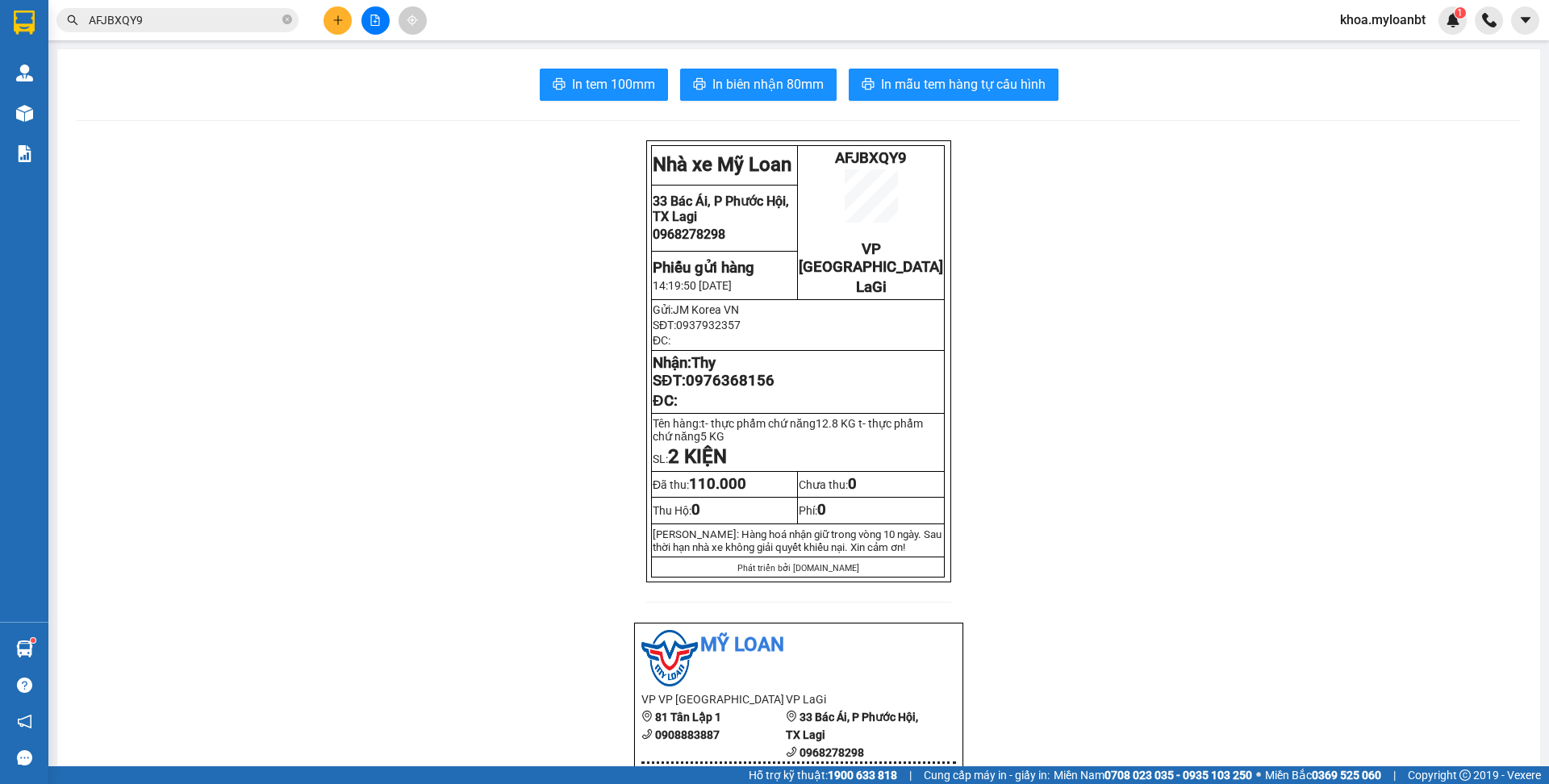
click at [907, 94] on span "In mẫu tem hàng tự cấu hình" at bounding box center [963, 84] width 165 height 20
